Goal: Task Accomplishment & Management: Manage account settings

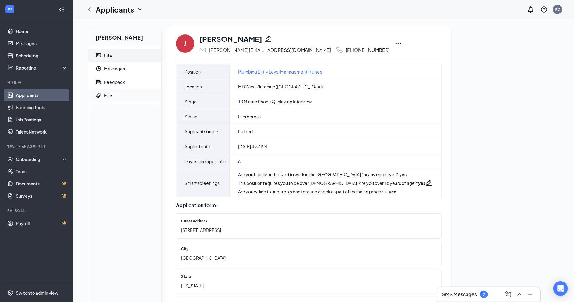
click at [124, 95] on span "Files" at bounding box center [130, 95] width 52 height 13
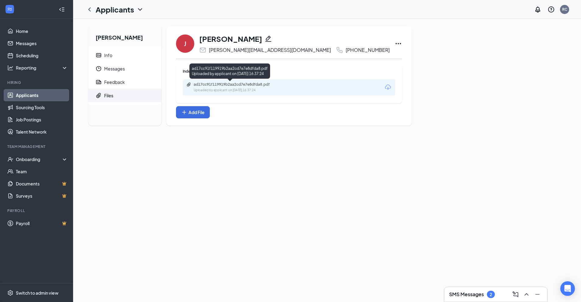
click at [260, 87] on div "ad17cc91f119919b2aa2cd7e7e8dfda8.pdf" at bounding box center [236, 84] width 85 height 5
click at [131, 49] on span "Info" at bounding box center [130, 54] width 52 height 13
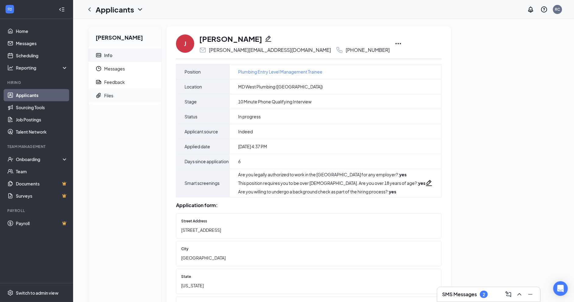
click at [123, 101] on span "Files" at bounding box center [130, 95] width 52 height 13
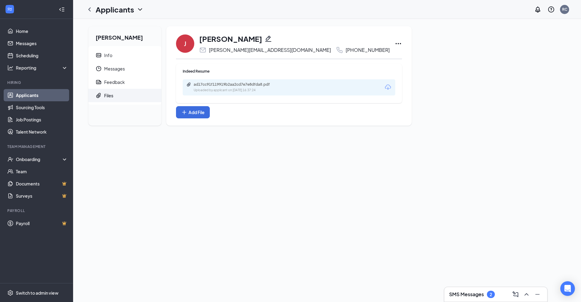
click at [229, 82] on div "ad17cc91f119919b2aa2cd7e7e8dfda8.pdf" at bounding box center [236, 84] width 85 height 5
click at [106, 63] on span "Messages" at bounding box center [130, 68] width 52 height 13
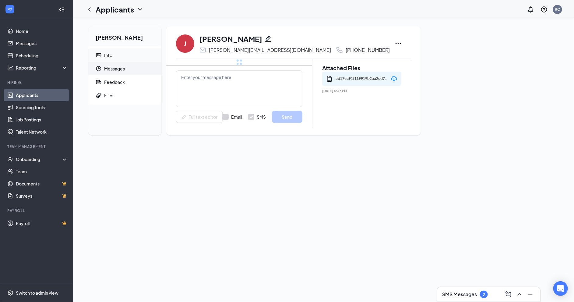
scroll to position [10, 0]
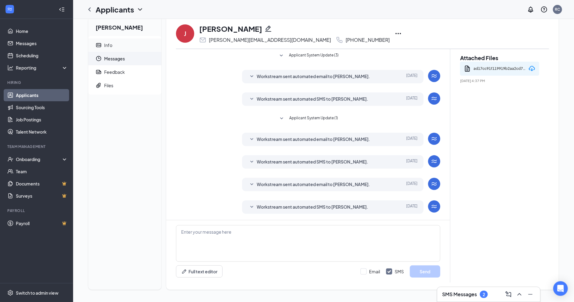
click at [108, 59] on span "Messages" at bounding box center [130, 58] width 52 height 13
click at [109, 44] on div "Info" at bounding box center [108, 45] width 8 height 6
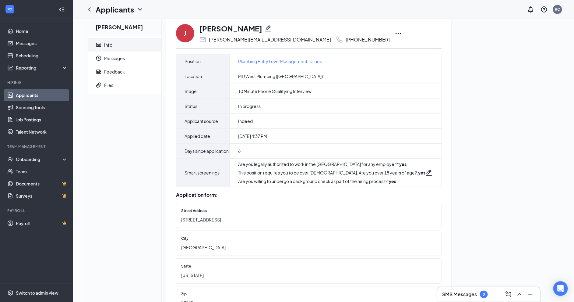
click at [265, 28] on icon "Pencil" at bounding box center [268, 28] width 7 height 7
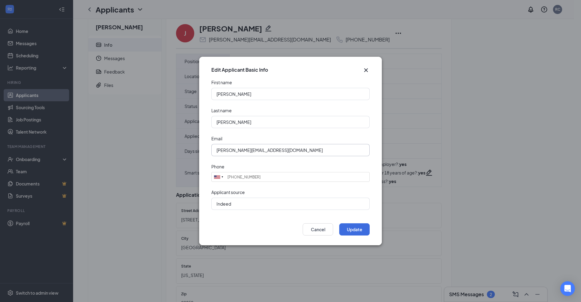
click at [286, 150] on input "[PERSON_NAME][EMAIL_ADDRESS][DOMAIN_NAME]" at bounding box center [290, 150] width 158 height 12
click at [325, 229] on button "Cancel" at bounding box center [318, 229] width 30 height 12
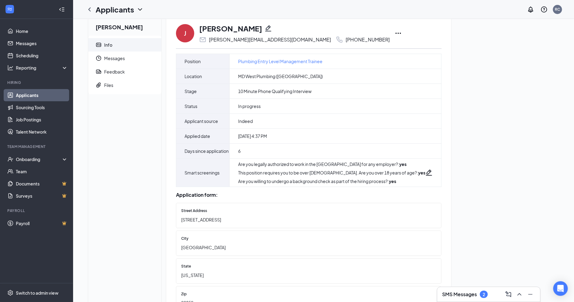
click at [395, 30] on icon "Ellipses" at bounding box center [398, 33] width 7 height 7
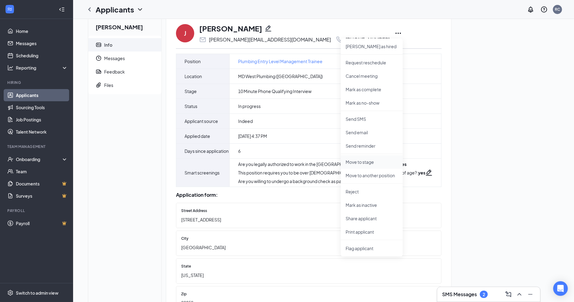
click at [364, 158] on li "Move to stage" at bounding box center [372, 161] width 62 height 13
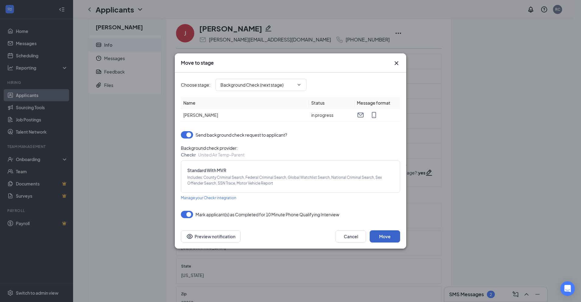
click at [377, 237] on button "Move" at bounding box center [385, 236] width 30 height 12
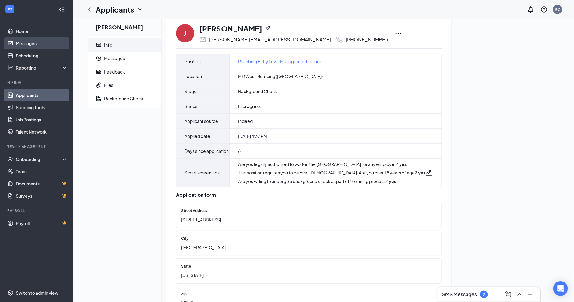
click at [16, 40] on link "Messages" at bounding box center [42, 43] width 52 height 12
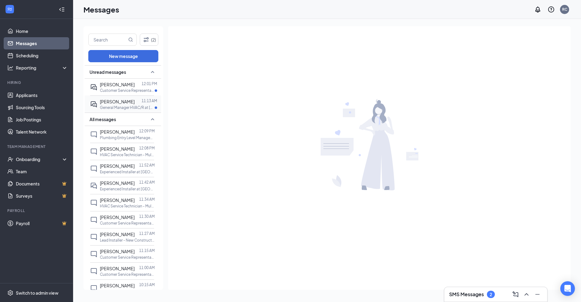
click at [111, 104] on span "[PERSON_NAME]" at bounding box center [117, 101] width 35 height 5
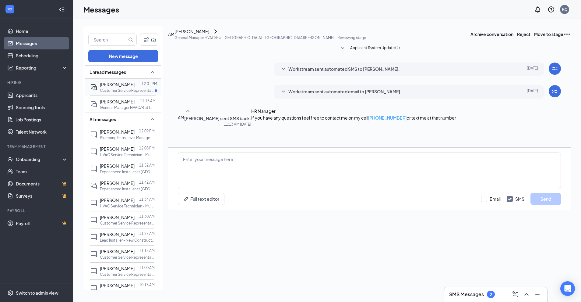
drag, startPoint x: 118, startPoint y: 93, endPoint x: 129, endPoint y: 92, distance: 11.0
click at [118, 87] on span "[PERSON_NAME]" at bounding box center [117, 84] width 35 height 5
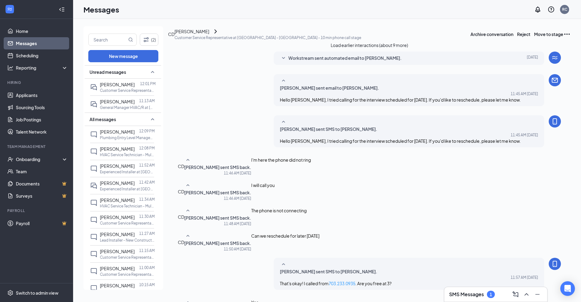
scroll to position [165, 0]
